Goal: Information Seeking & Learning: Learn about a topic

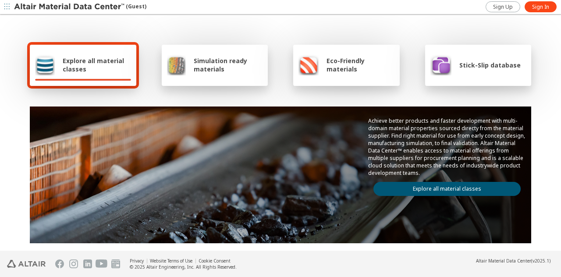
click at [92, 65] on span "Explore all material classes" at bounding box center [97, 65] width 68 height 17
click at [117, 73] on div "Explore all material classes" at bounding box center [83, 64] width 96 height 21
click at [194, 69] on span "Simulation ready materials" at bounding box center [228, 65] width 69 height 17
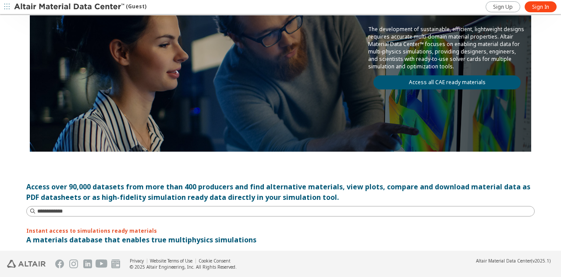
scroll to position [88, 0]
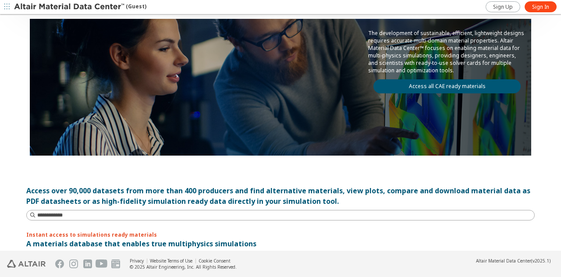
click at [394, 79] on link "Access all CAE ready materials" at bounding box center [446, 86] width 147 height 14
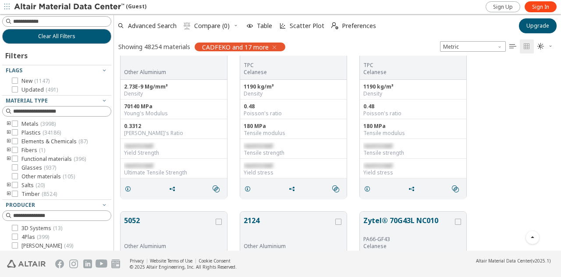
scroll to position [219, 0]
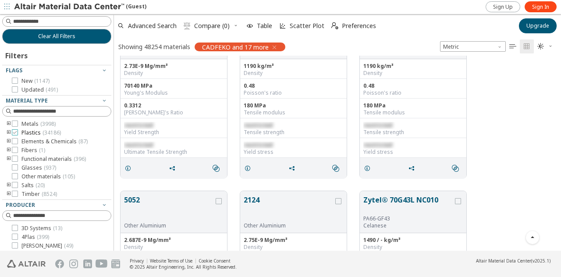
click at [14, 132] on icon at bounding box center [15, 132] width 6 height 6
